Goal: Find specific page/section: Find specific page/section

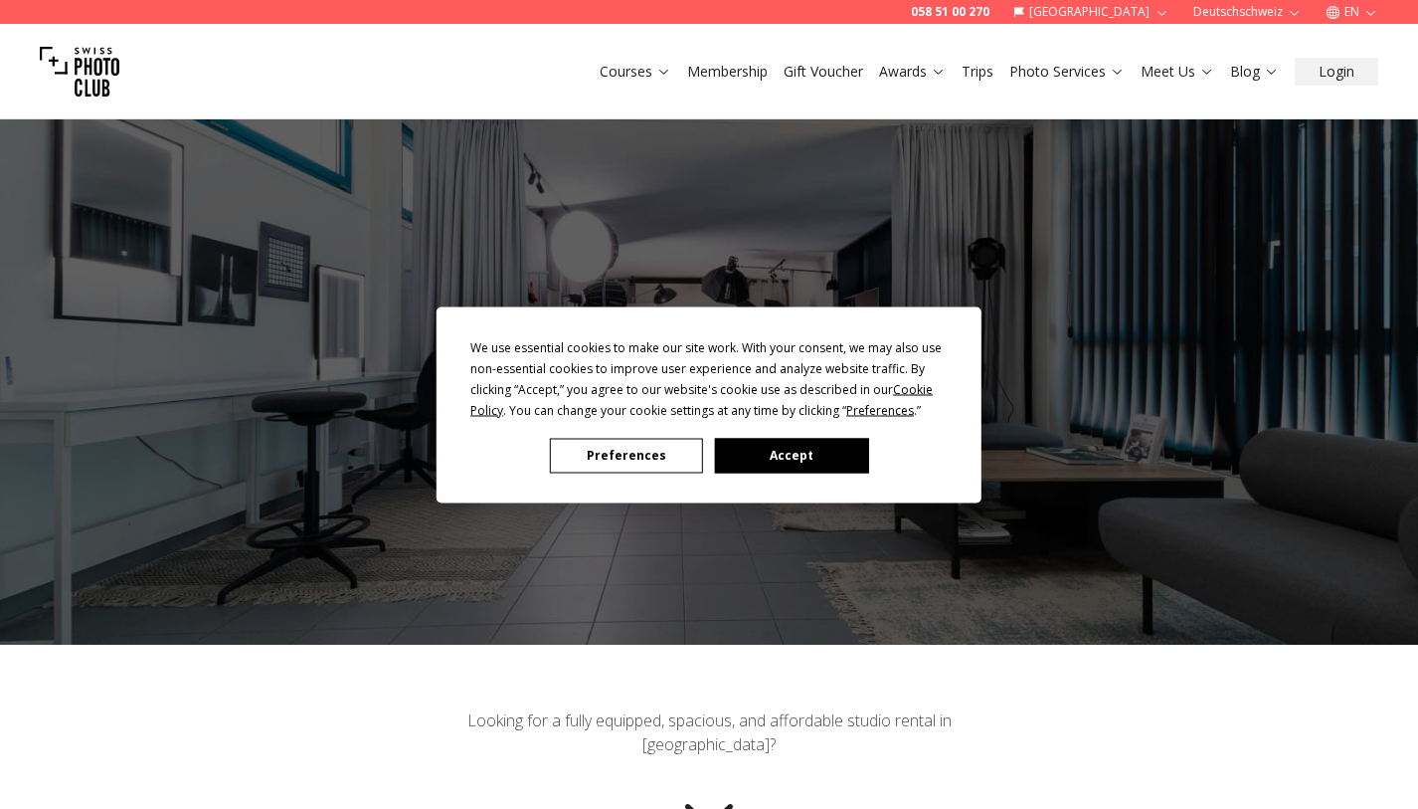
click at [734, 466] on button "Accept" at bounding box center [791, 455] width 153 height 35
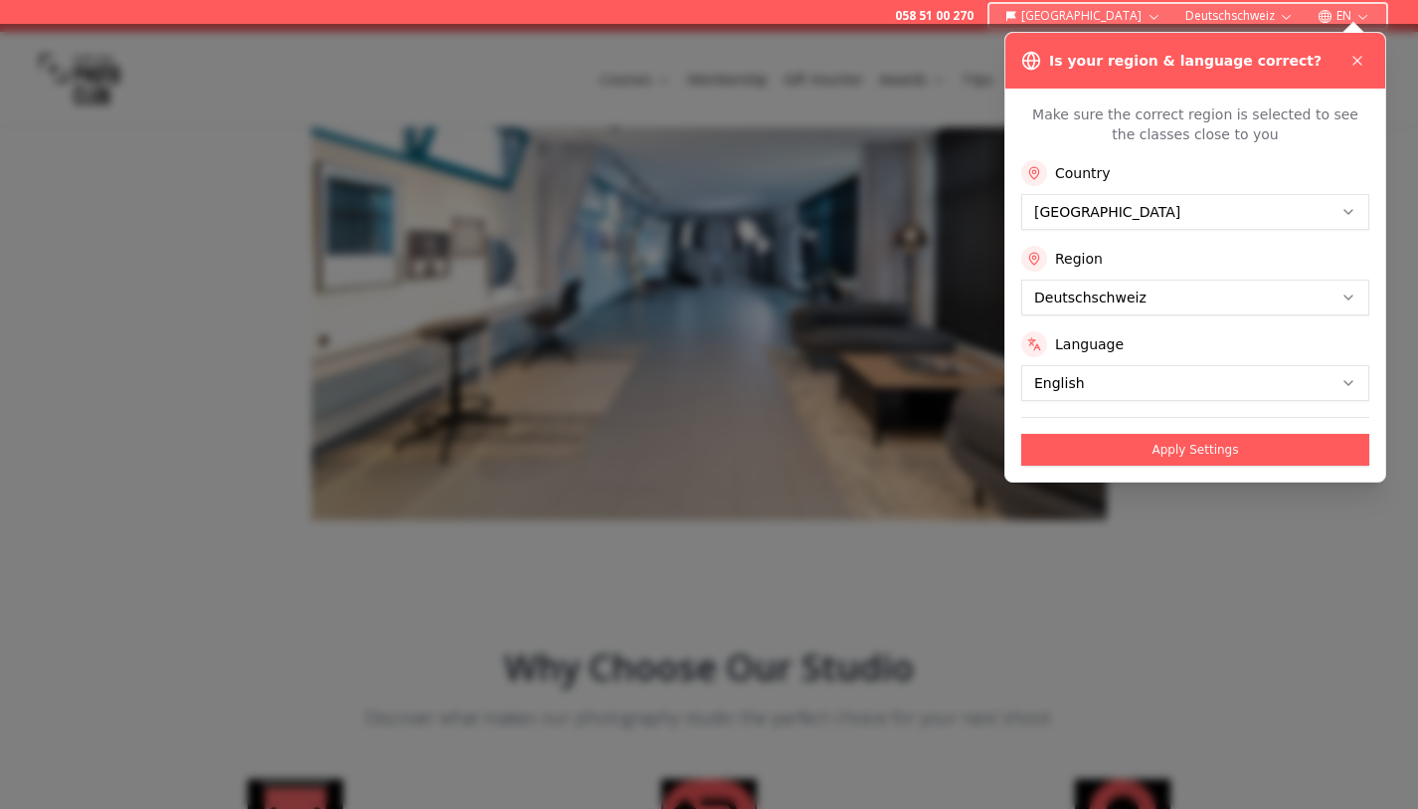
scroll to position [1125, 0]
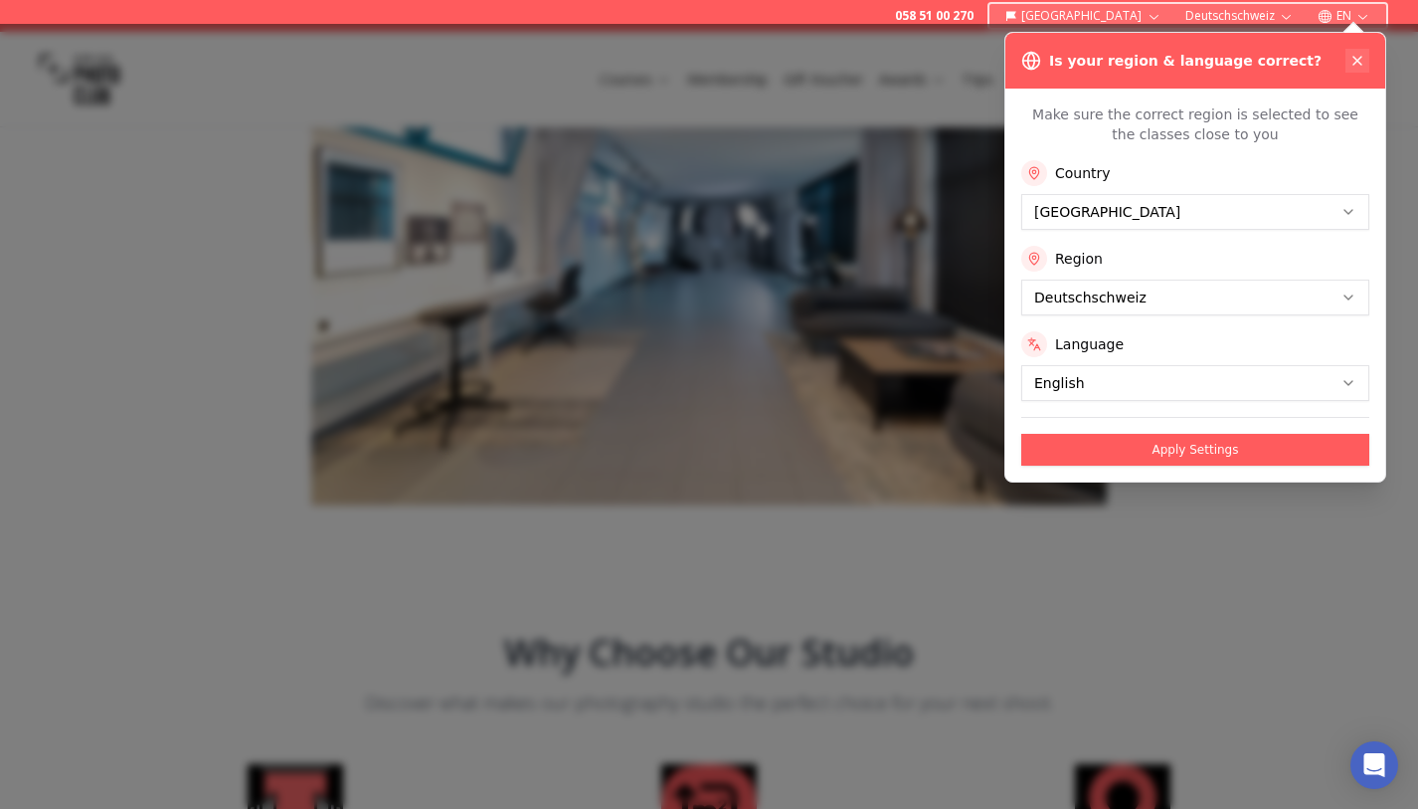
click at [1357, 58] on icon at bounding box center [1358, 61] width 16 height 16
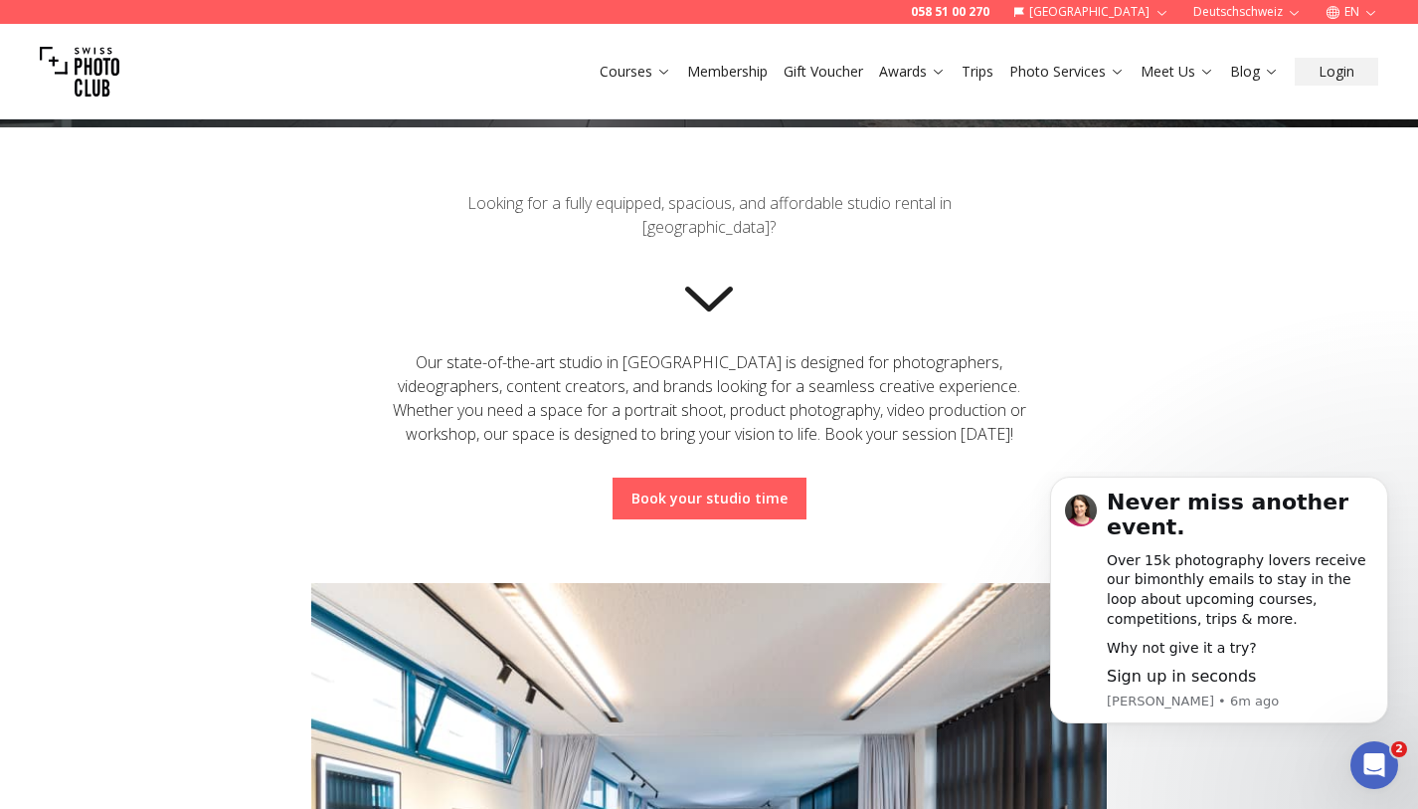
scroll to position [269, 0]
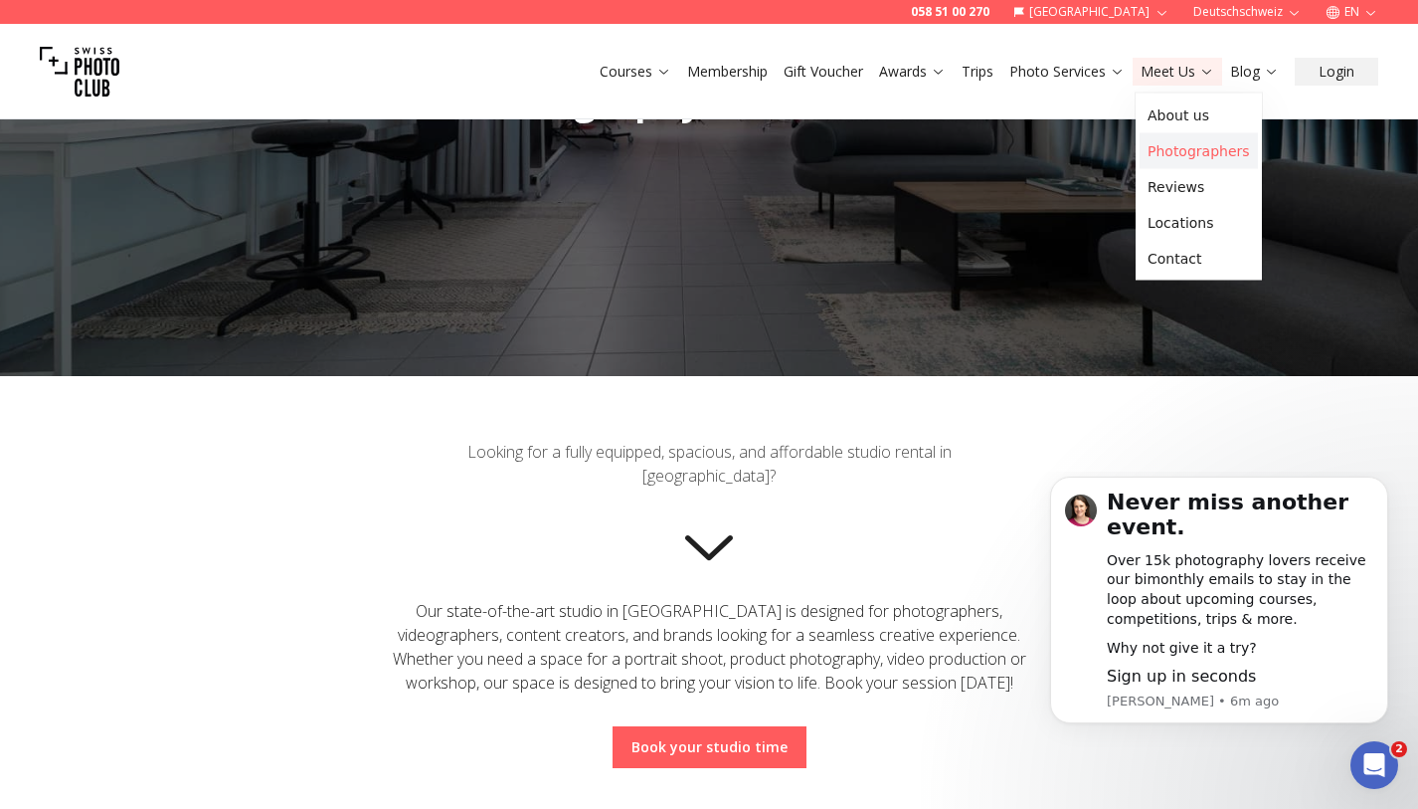
click at [1162, 151] on link "Photographers" at bounding box center [1199, 151] width 118 height 36
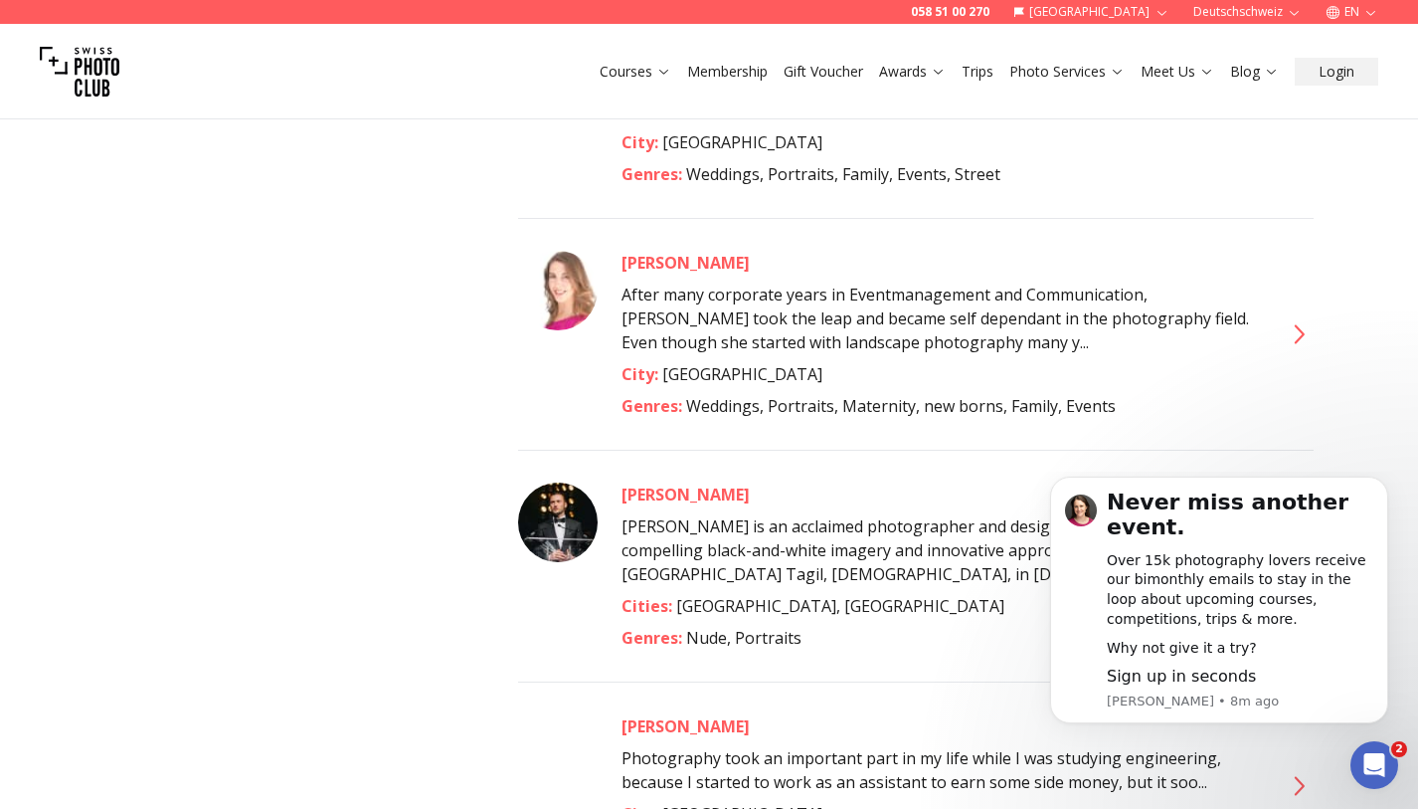
scroll to position [2911, 0]
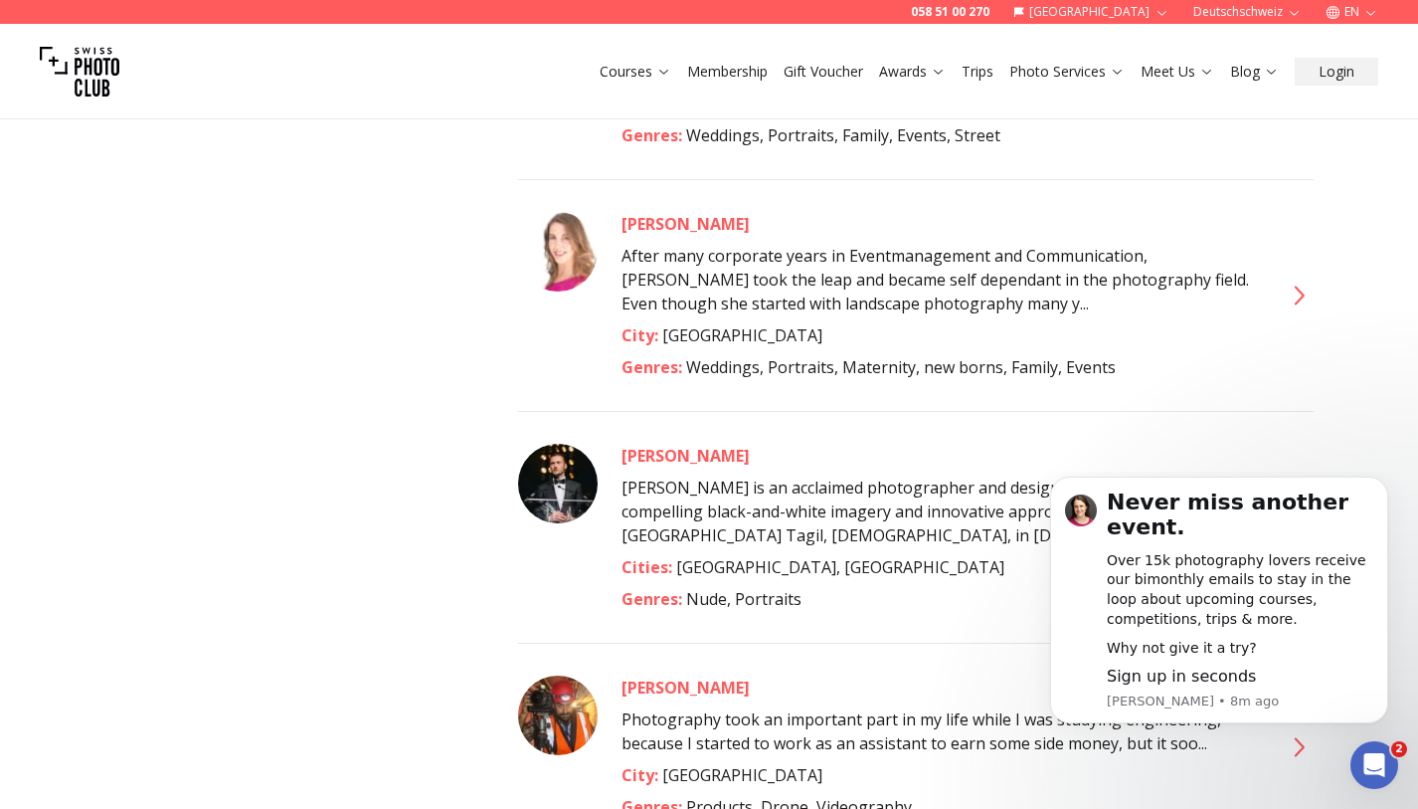
click at [1292, 511] on icon at bounding box center [1298, 527] width 32 height 32
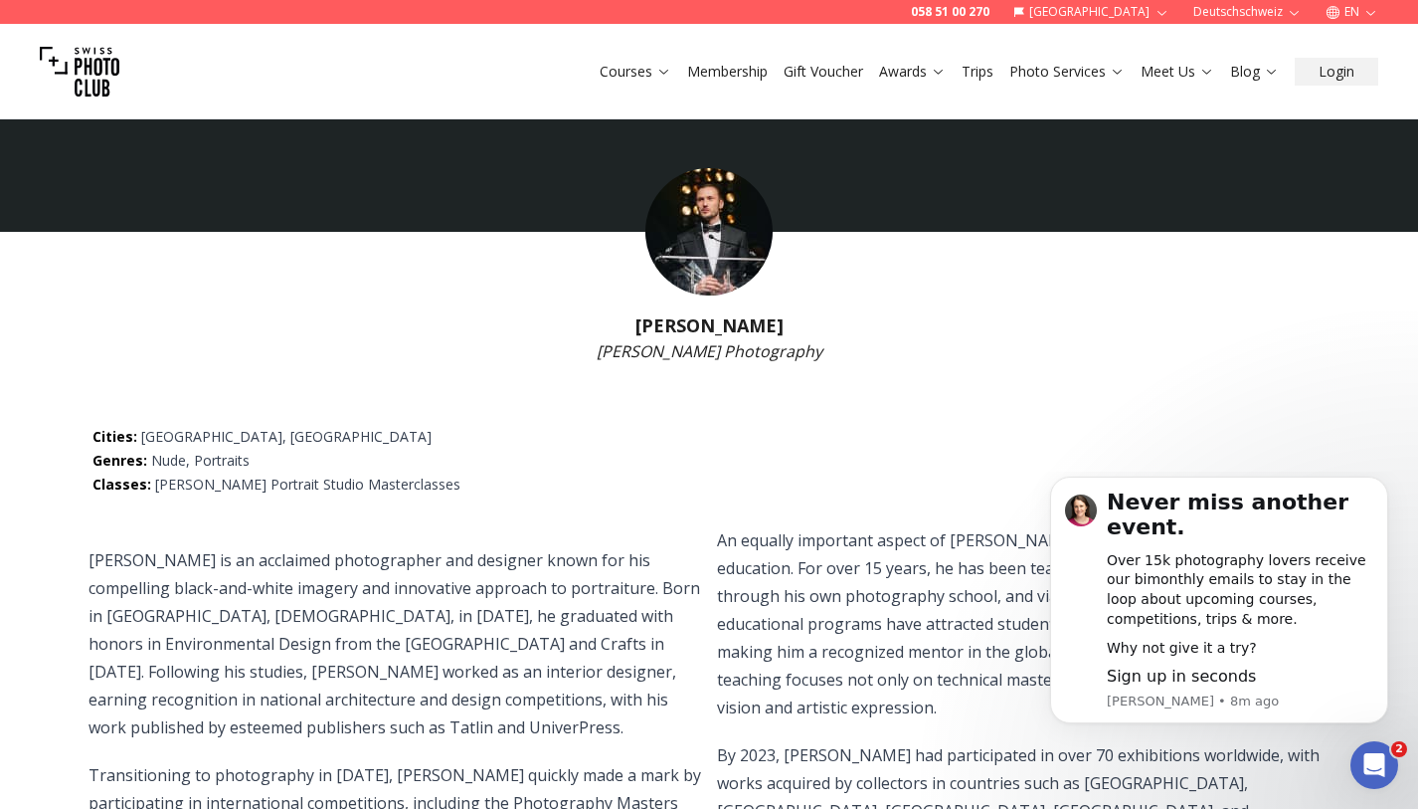
scroll to position [11, 0]
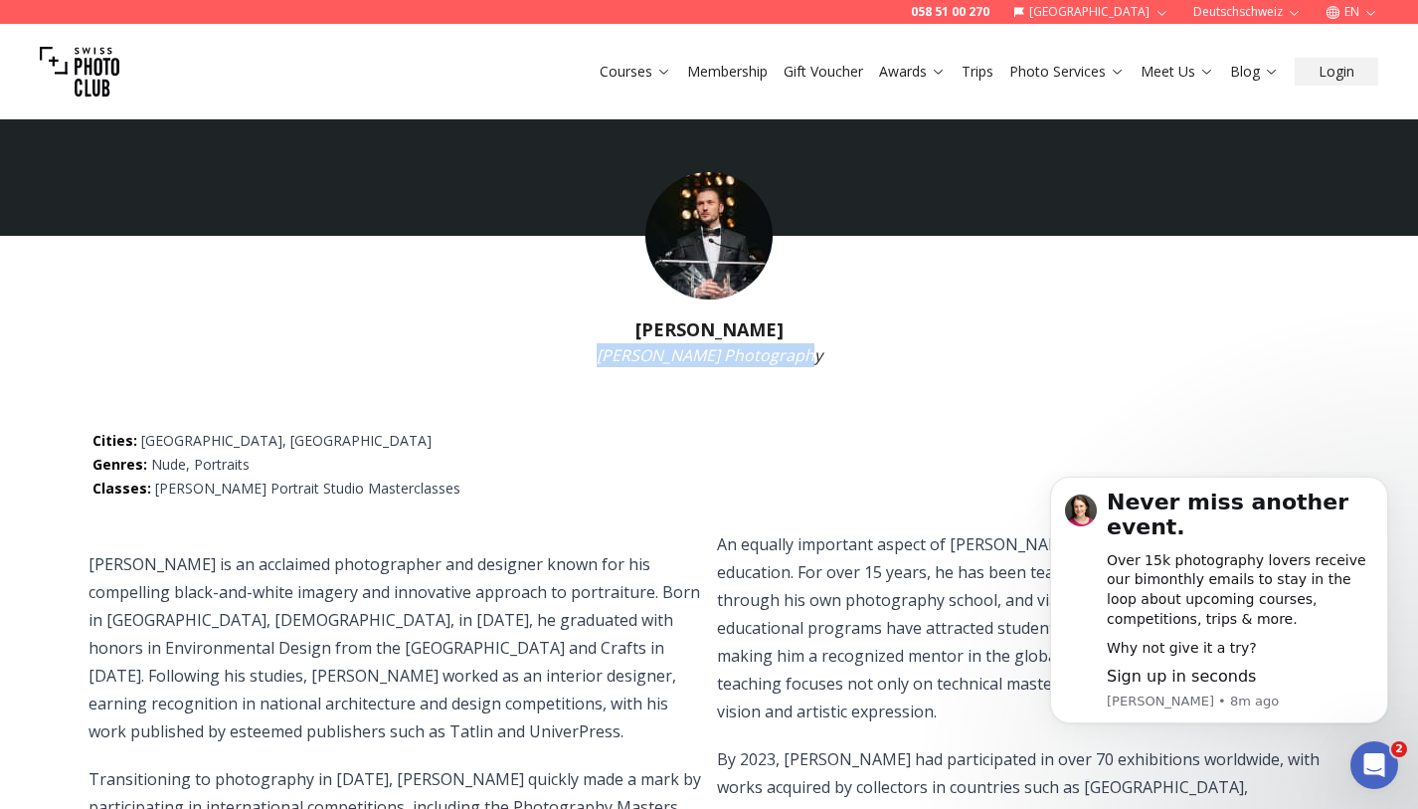
drag, startPoint x: 606, startPoint y: 347, endPoint x: 837, endPoint y: 350, distance: 231.8
click at [838, 352] on p "[PERSON_NAME] Photography" at bounding box center [709, 355] width 1418 height 24
copy p "[PERSON_NAME] Photography"
